Goal: Task Accomplishment & Management: Manage account settings

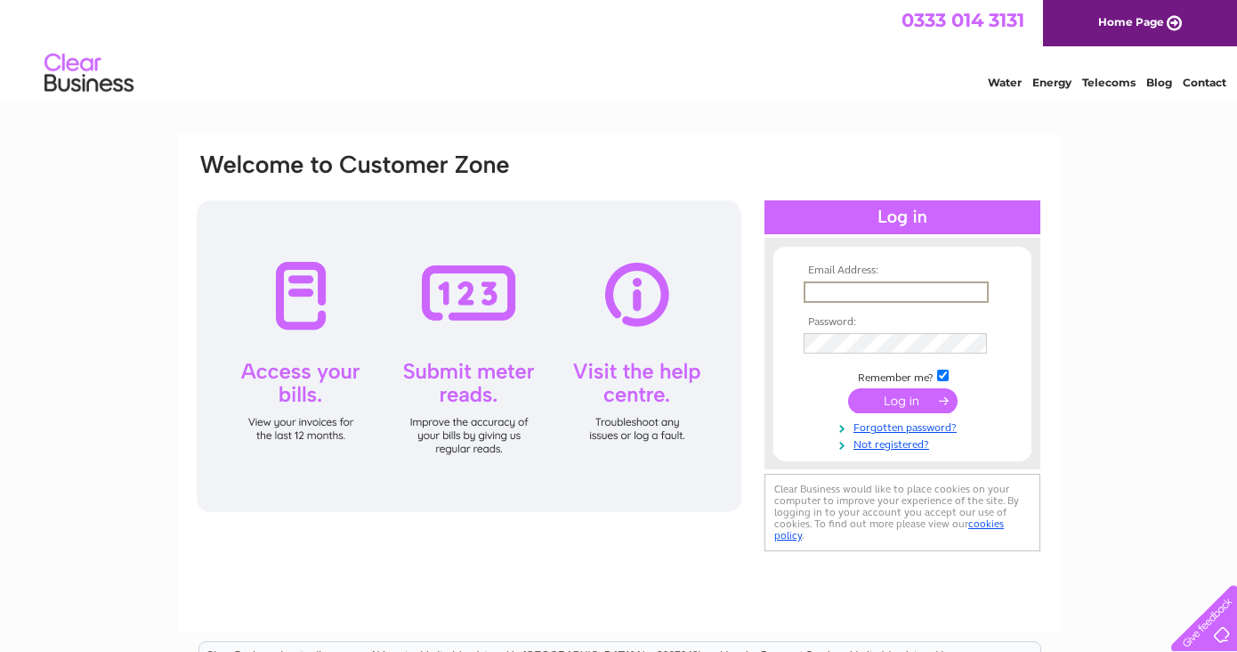
type input "info@casa-picante.co.uk"
click at [903, 399] on input "submit" at bounding box center [902, 400] width 109 height 25
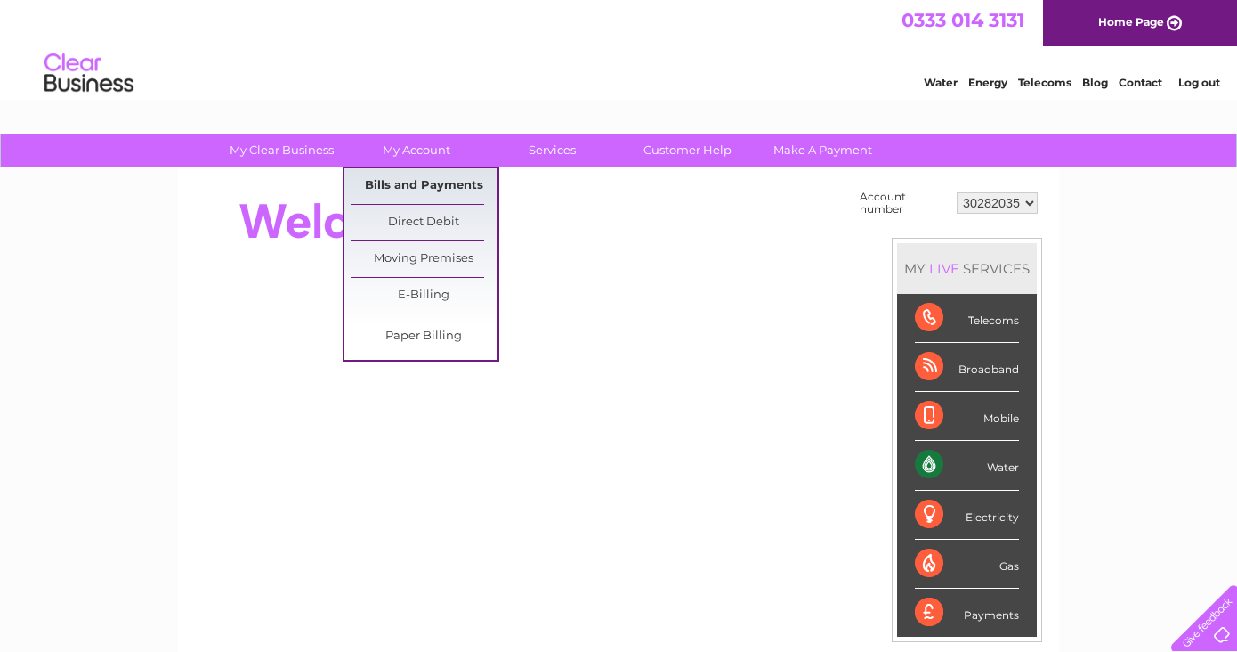
click at [426, 190] on link "Bills and Payments" at bounding box center [424, 186] width 147 height 36
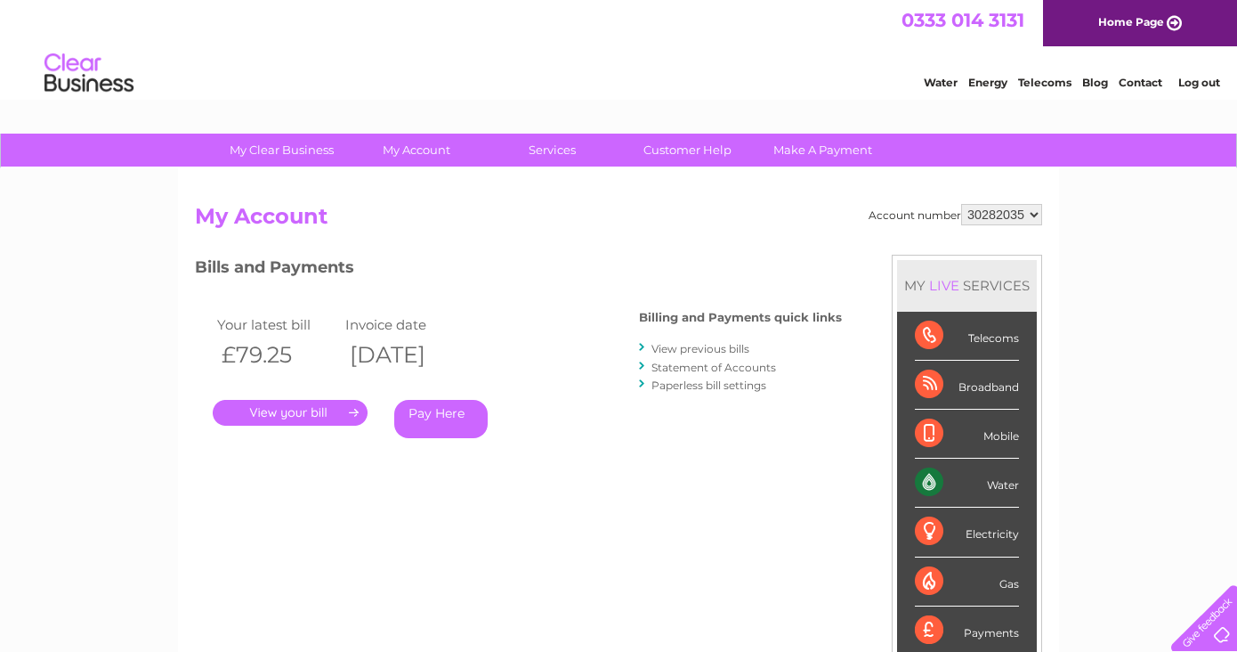
click at [689, 348] on link "View previous bills" at bounding box center [701, 348] width 98 height 13
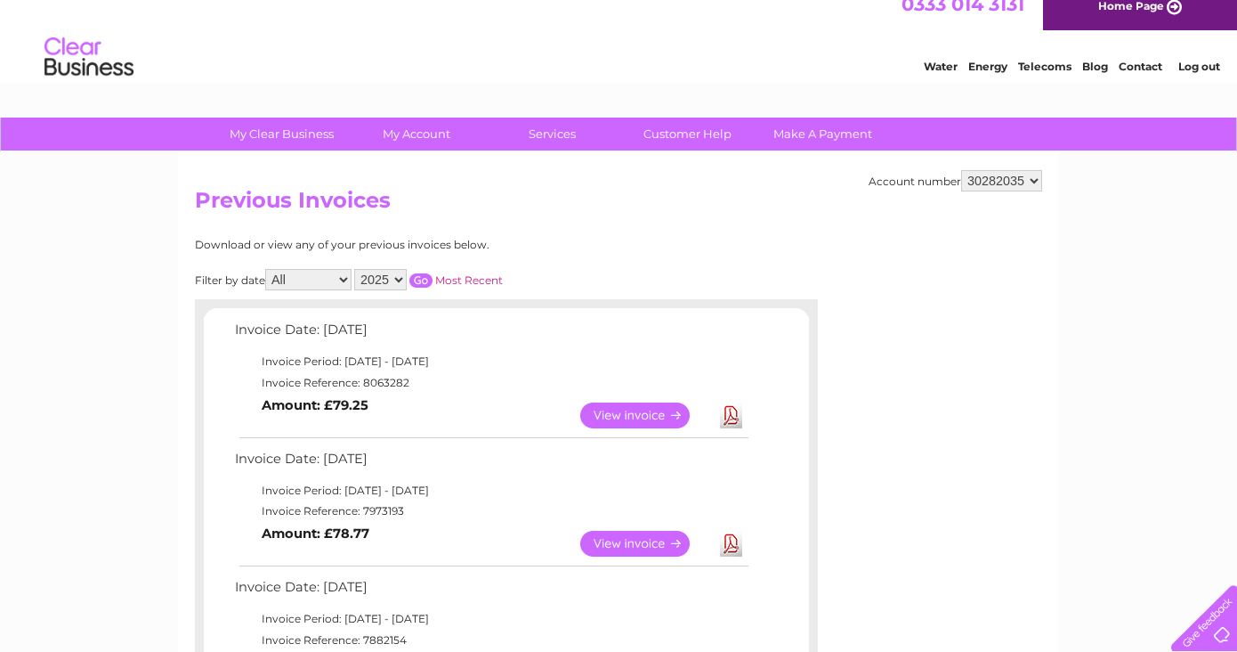
scroll to position [25, 0]
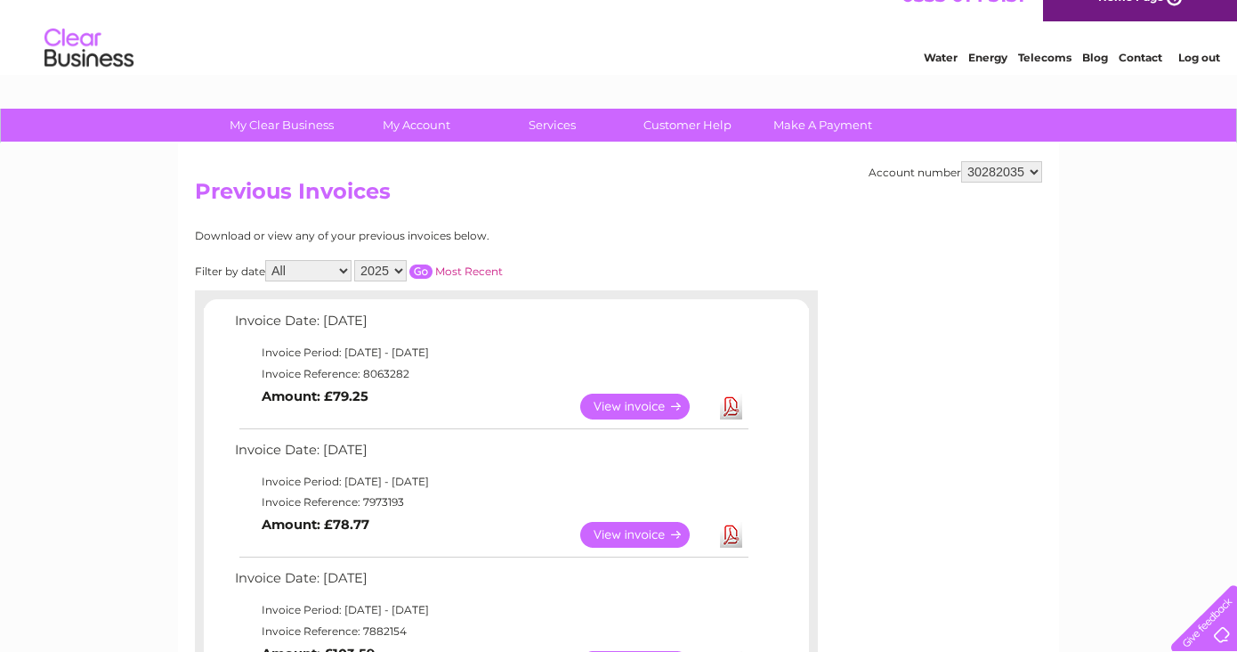
click at [648, 531] on link "View" at bounding box center [645, 535] width 131 height 26
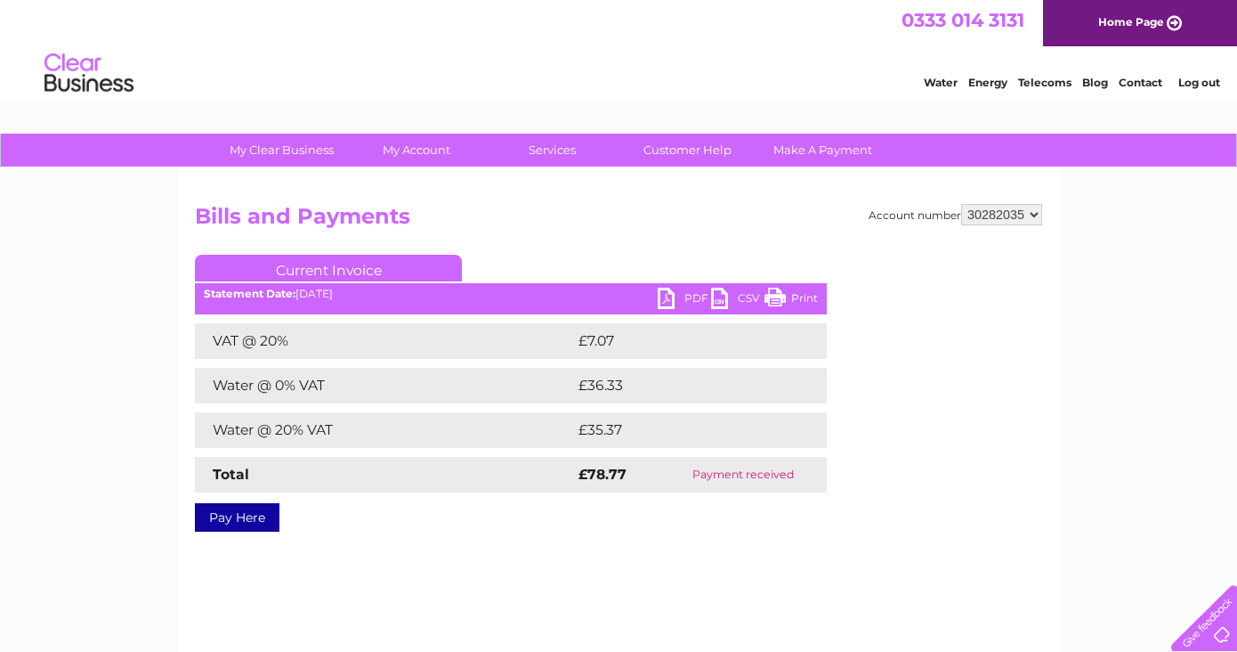
click at [690, 297] on link "PDF" at bounding box center [684, 300] width 53 height 26
